Goal: Information Seeking & Learning: Learn about a topic

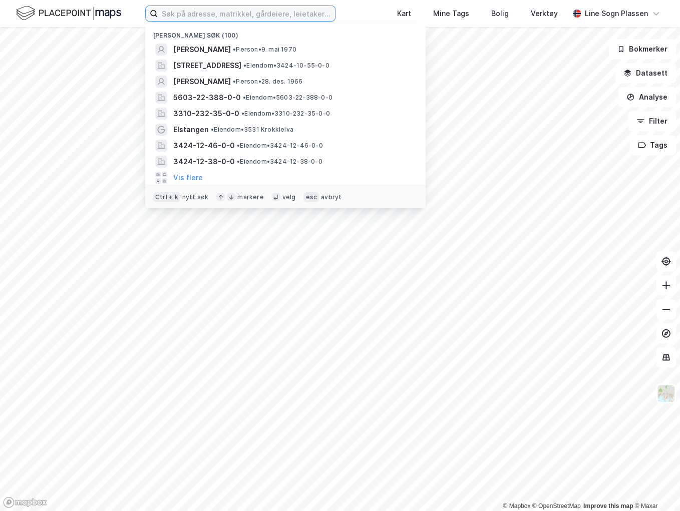
click at [276, 17] on input at bounding box center [246, 13] width 177 height 15
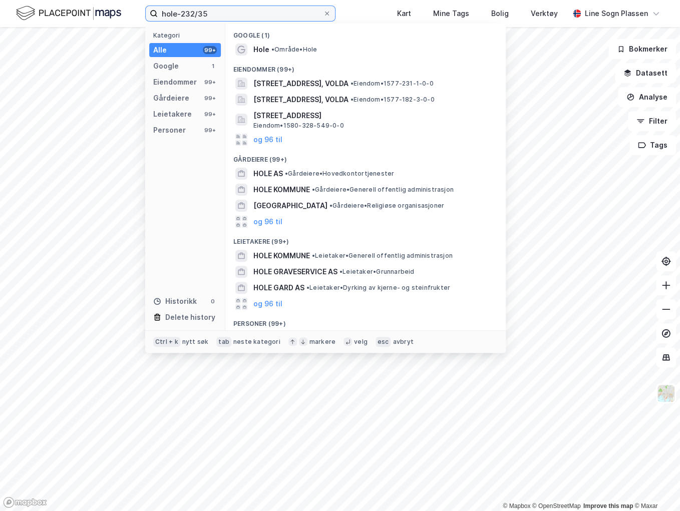
type input "hole-232/35"
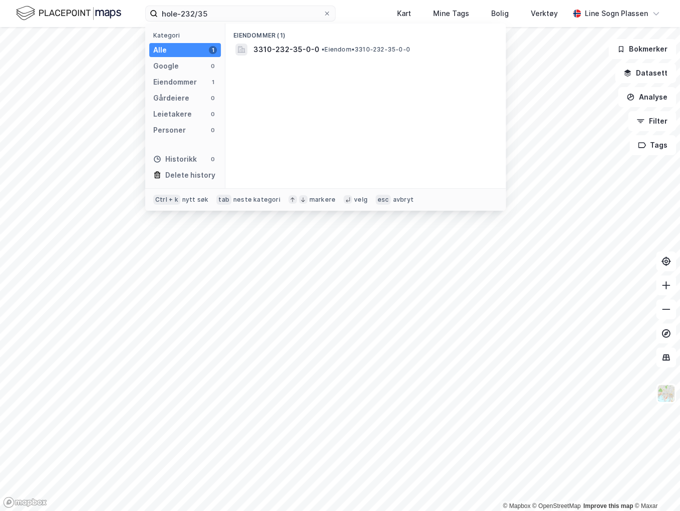
click at [298, 38] on div "Eiendommer (1)" at bounding box center [365, 33] width 280 height 18
click at [296, 48] on span "3310-232-35-0-0" at bounding box center [286, 50] width 66 height 12
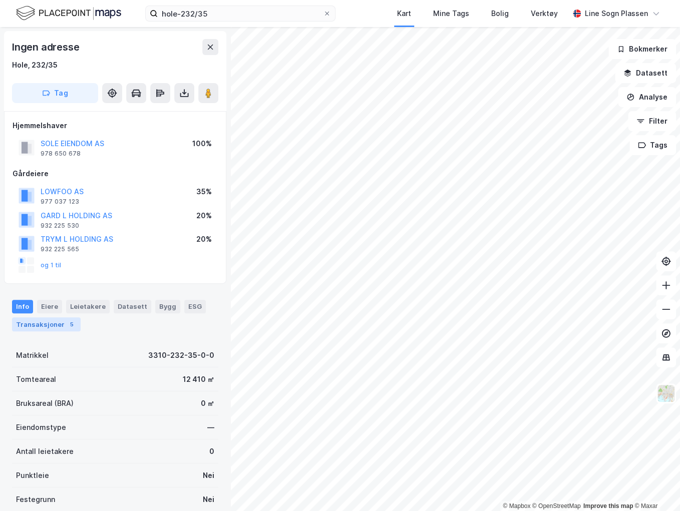
click at [42, 320] on div "Transaksjoner 5" at bounding box center [46, 325] width 69 height 14
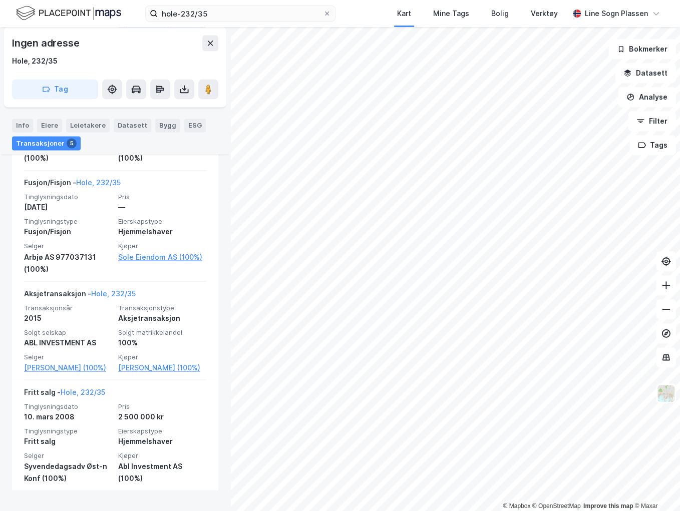
scroll to position [620, 0]
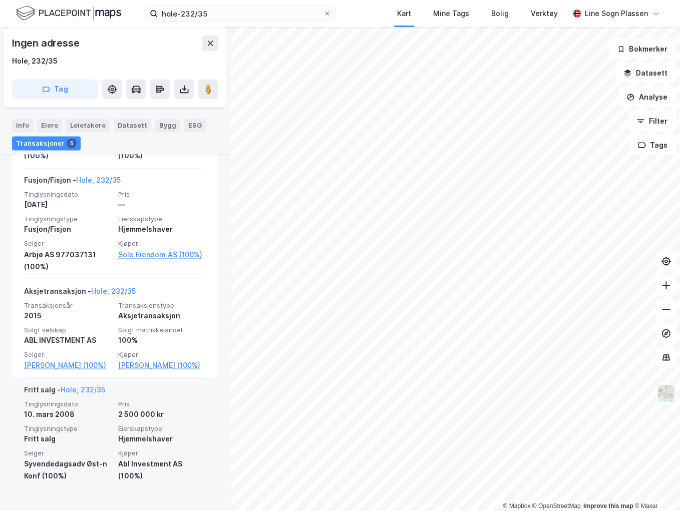
click at [204, 452] on div "Fritt salg - Hole, 232/35 Tinglysningsdato [DATE] Pris 2 500 000 kr Tinglysning…" at bounding box center [115, 433] width 206 height 110
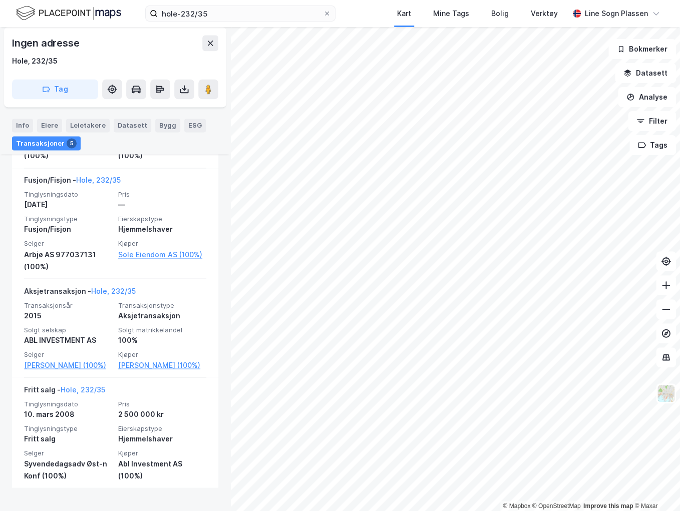
click at [205, 505] on div "Ingen adresse Hole, 232/35 Tag Hjemmelshaver SOLE EIENDOM AS 978 650 678 100% G…" at bounding box center [115, 269] width 230 height 484
